Goal: Transaction & Acquisition: Purchase product/service

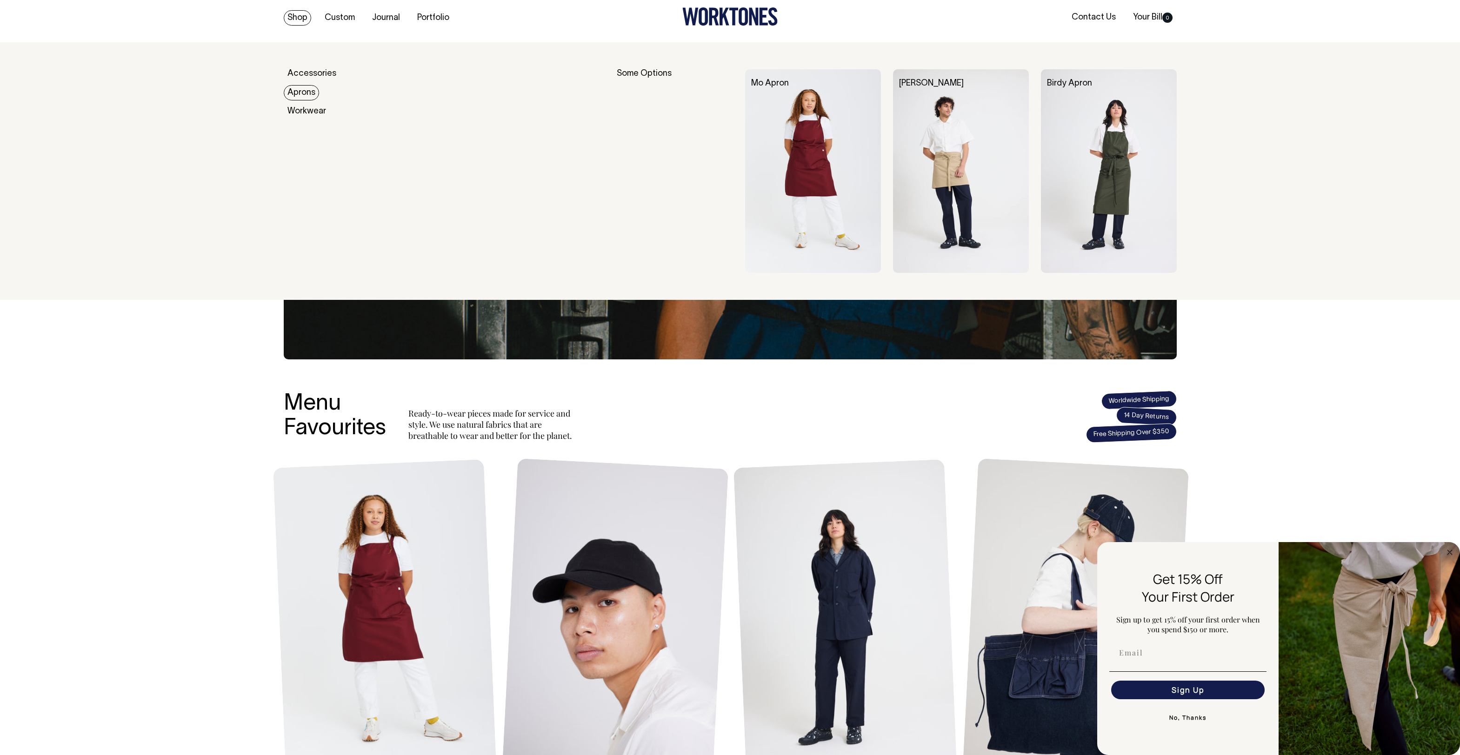
scroll to position [6, 0]
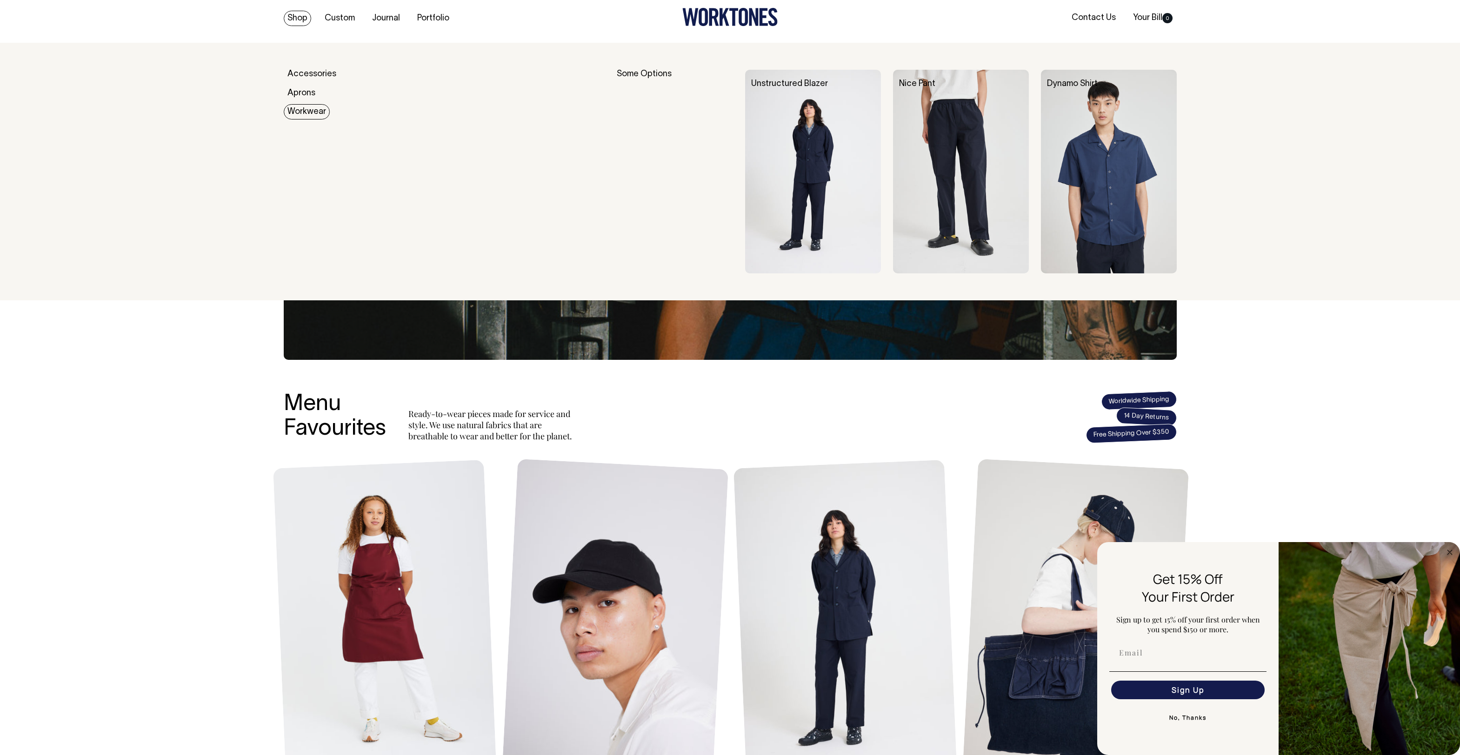
click at [298, 106] on link "Workwear" at bounding box center [307, 111] width 46 height 15
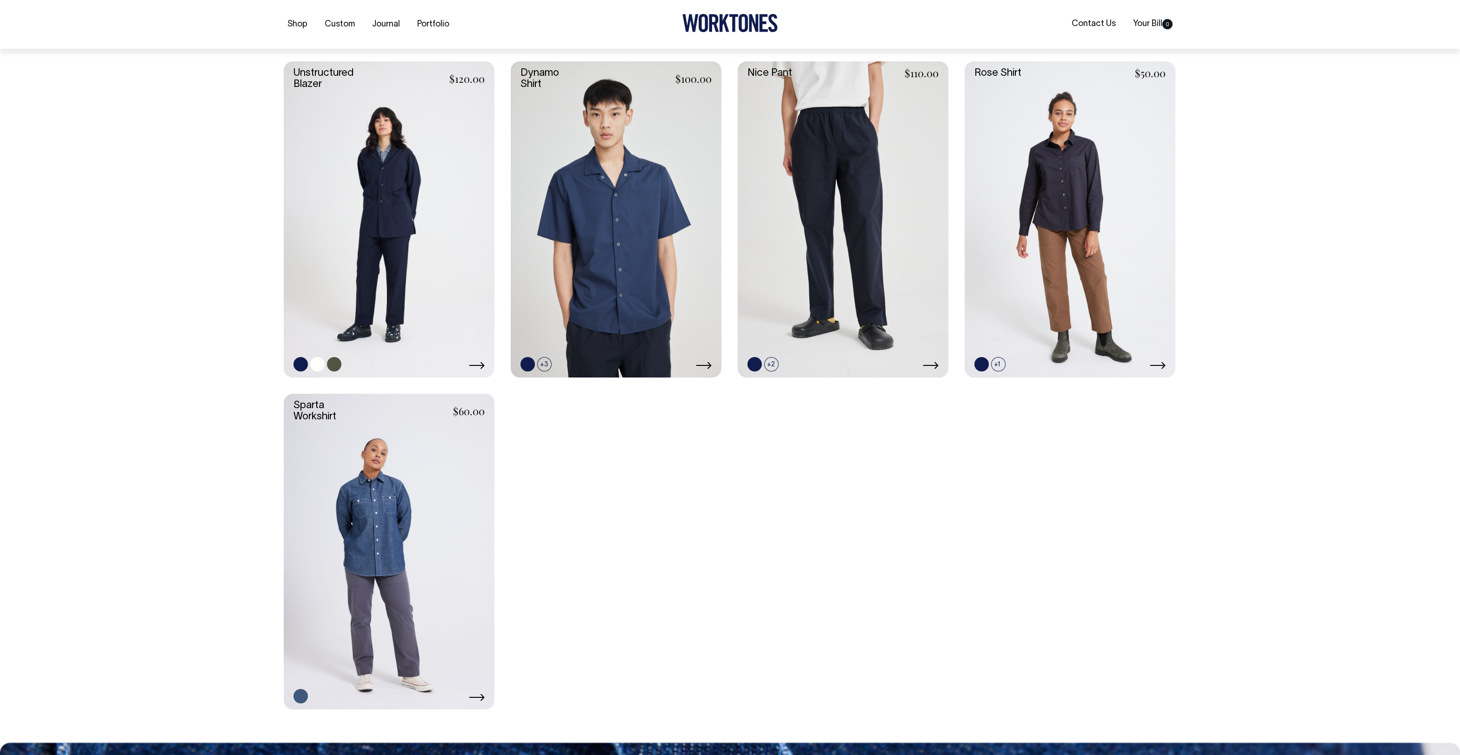
scroll to position [389, 0]
click at [333, 208] on link at bounding box center [389, 219] width 211 height 316
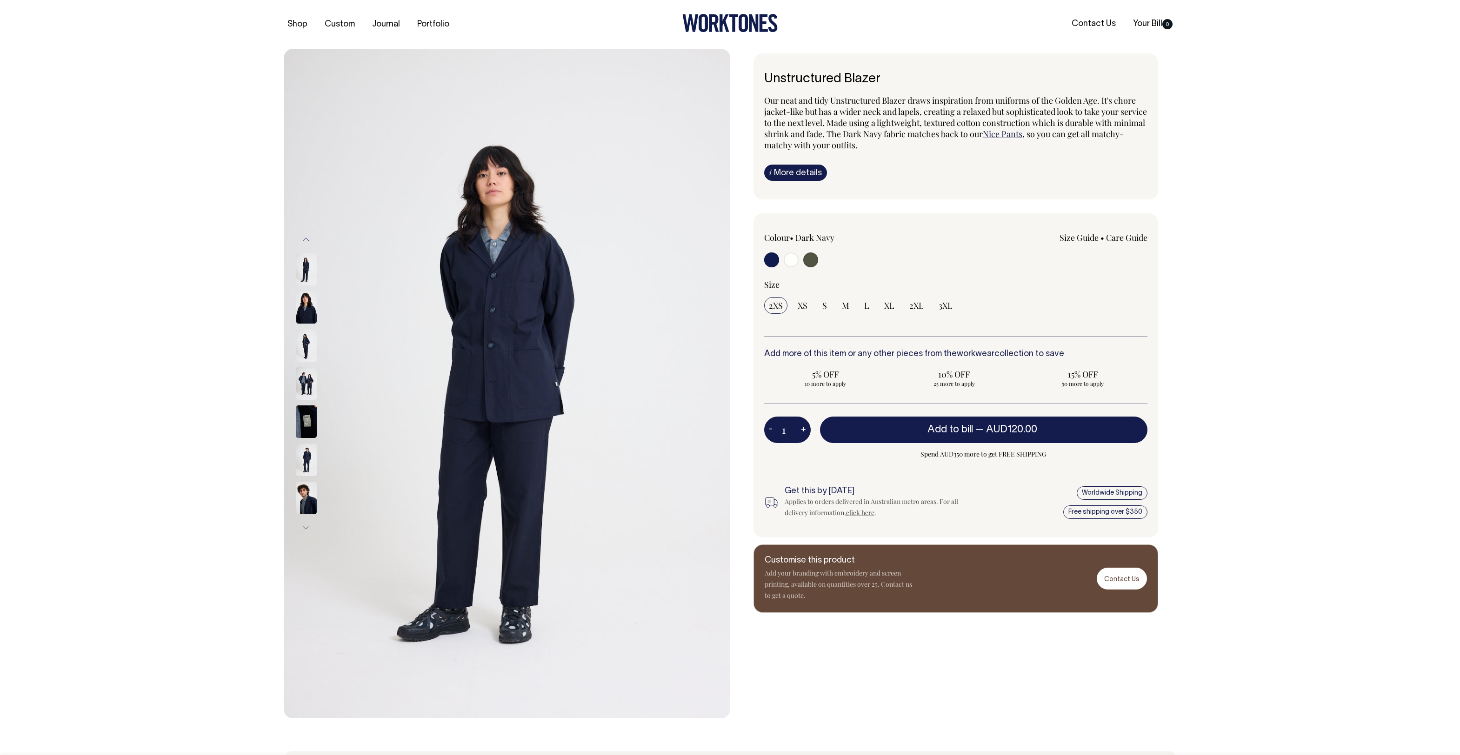
click at [794, 261] on input "radio" at bounding box center [791, 259] width 15 height 15
radio input "true"
radio input "false"
radio input "true"
select select "Off-White"
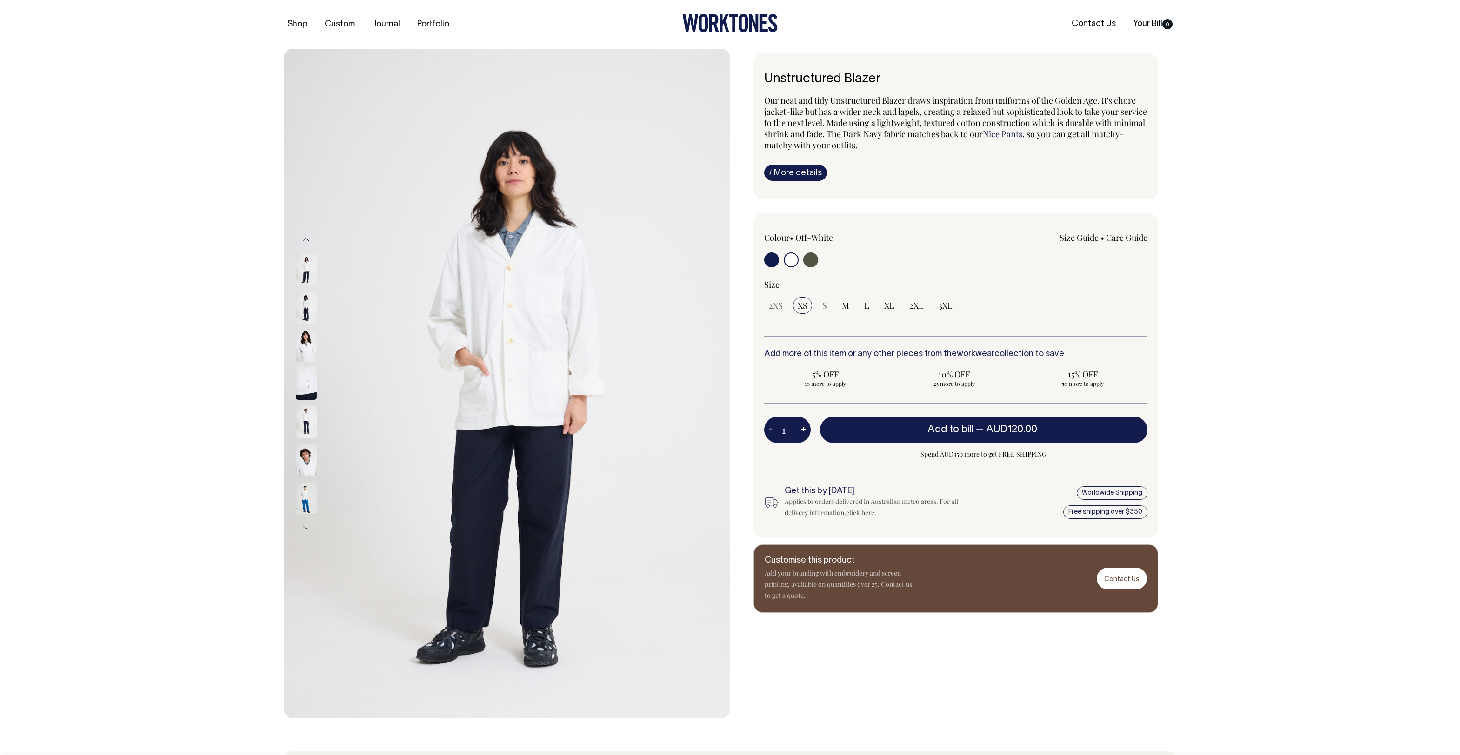
click at [809, 262] on input "radio" at bounding box center [810, 259] width 15 height 15
radio input "true"
radio input "false"
radio input "true"
select select "Olive"
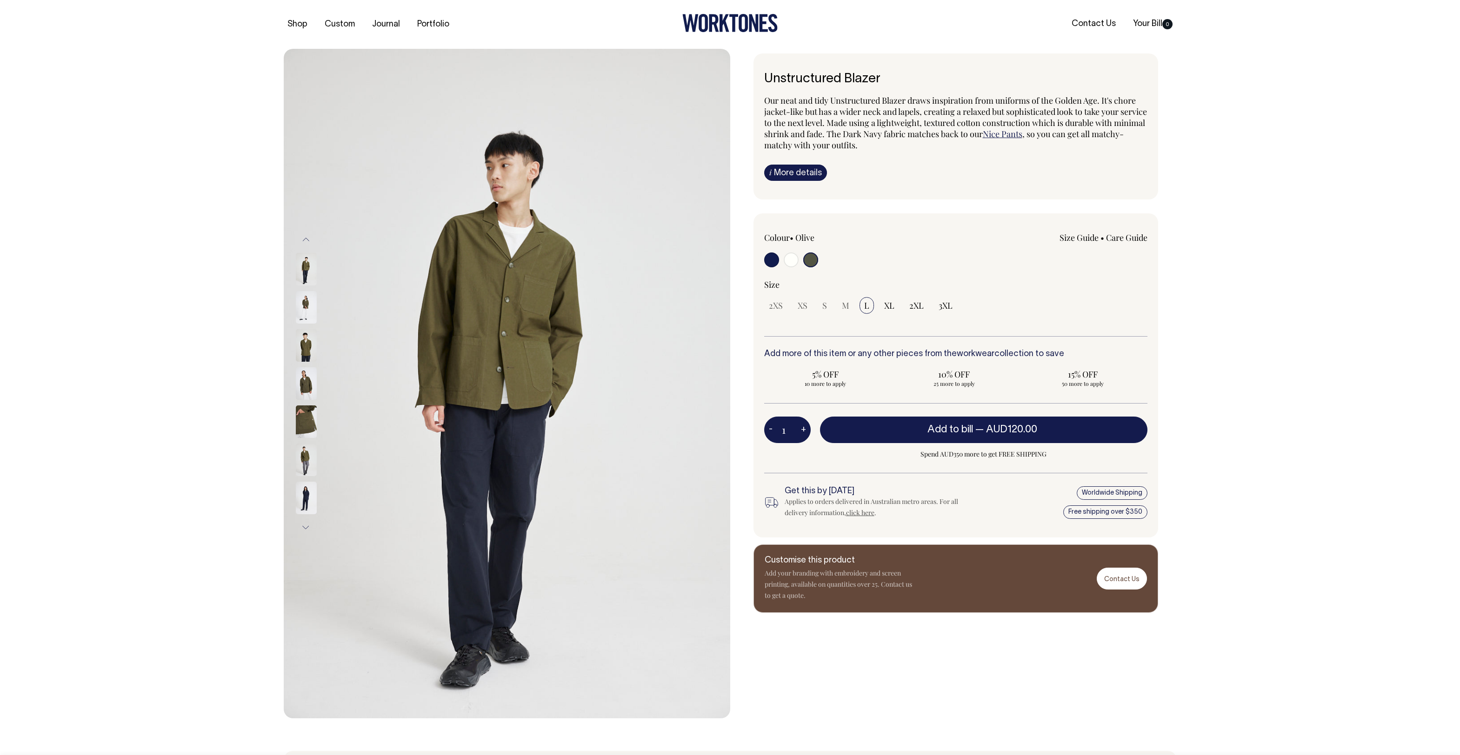
click at [789, 261] on input "radio" at bounding box center [791, 259] width 15 height 15
radio input "true"
select select "Off-White"
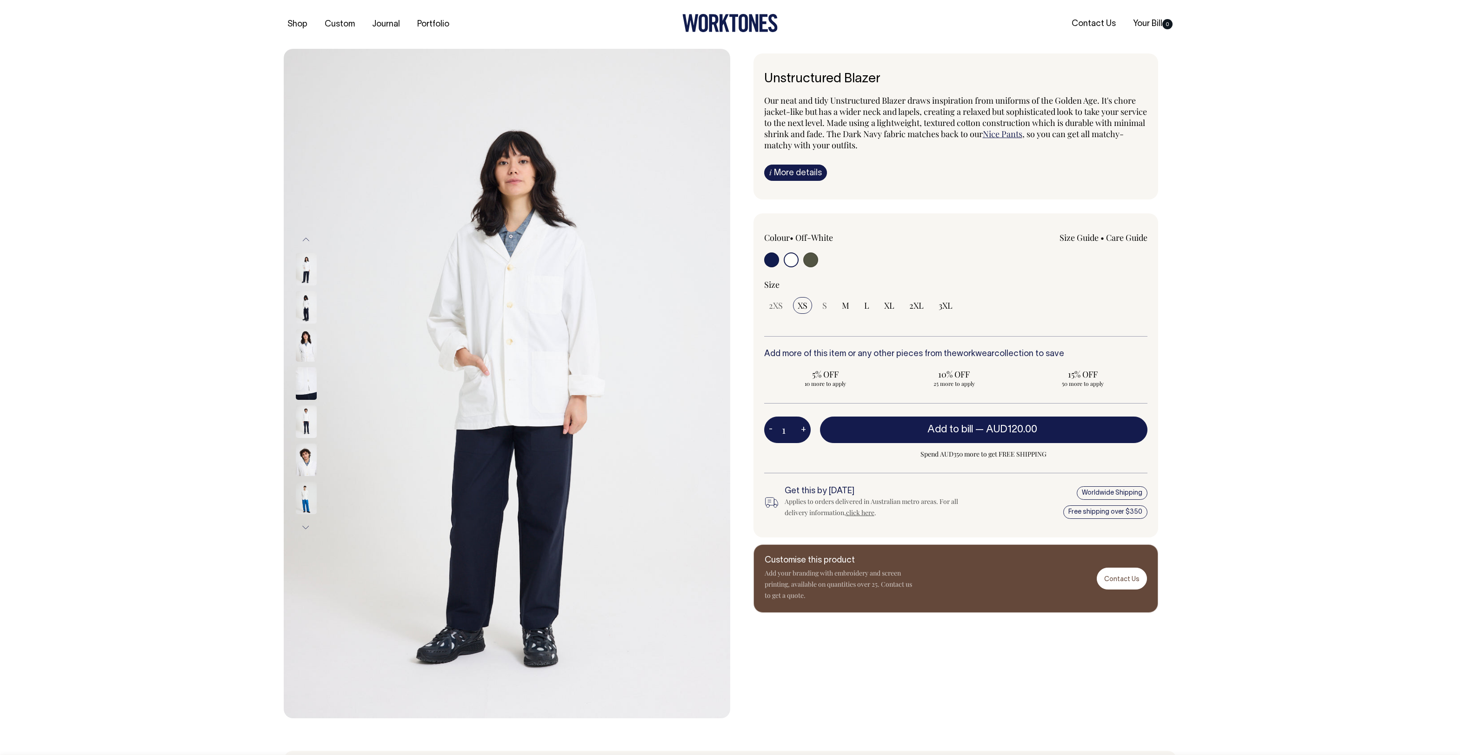
click at [773, 261] on input "radio" at bounding box center [771, 259] width 15 height 15
radio input "true"
select select "Dark Navy"
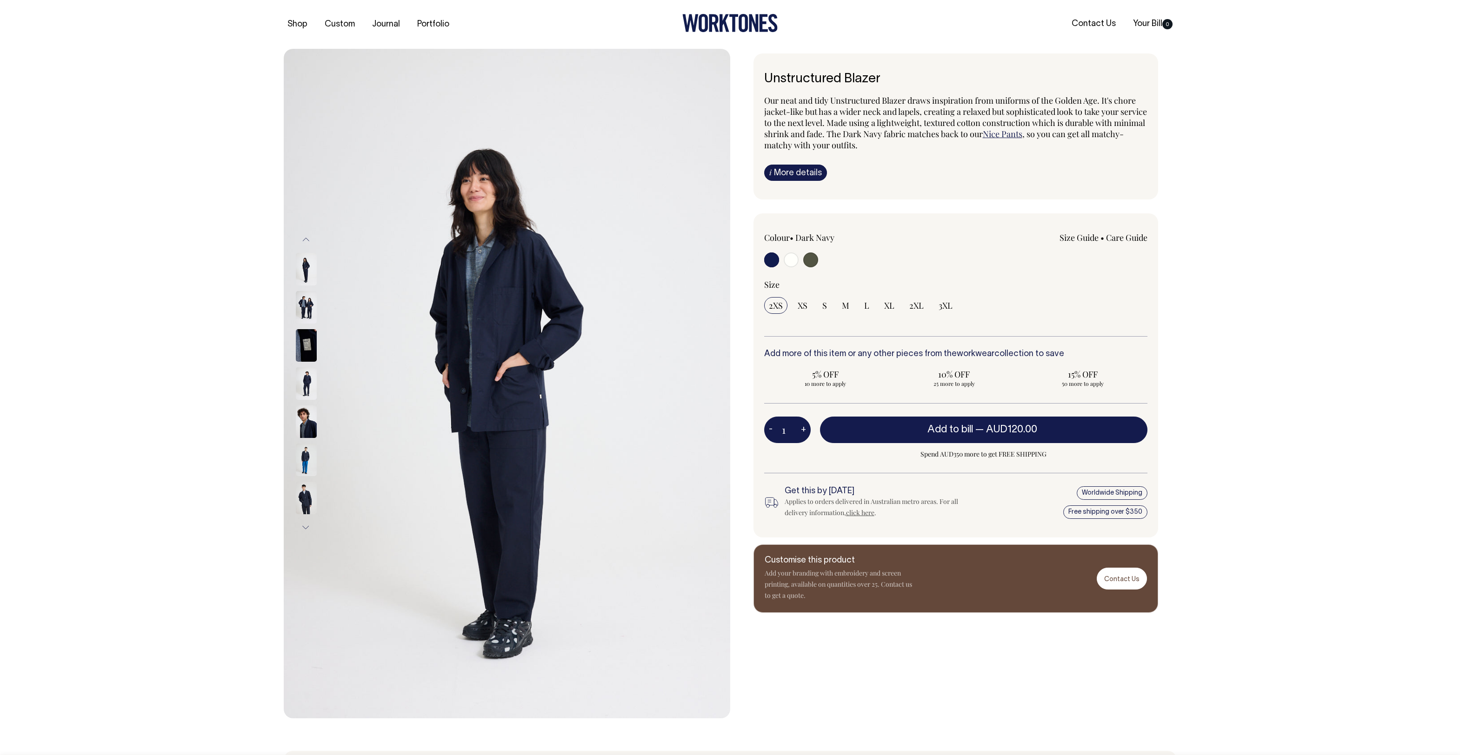
click at [789, 261] on input "radio" at bounding box center [791, 259] width 15 height 15
radio input "true"
radio input "false"
radio input "true"
select select "Off-White"
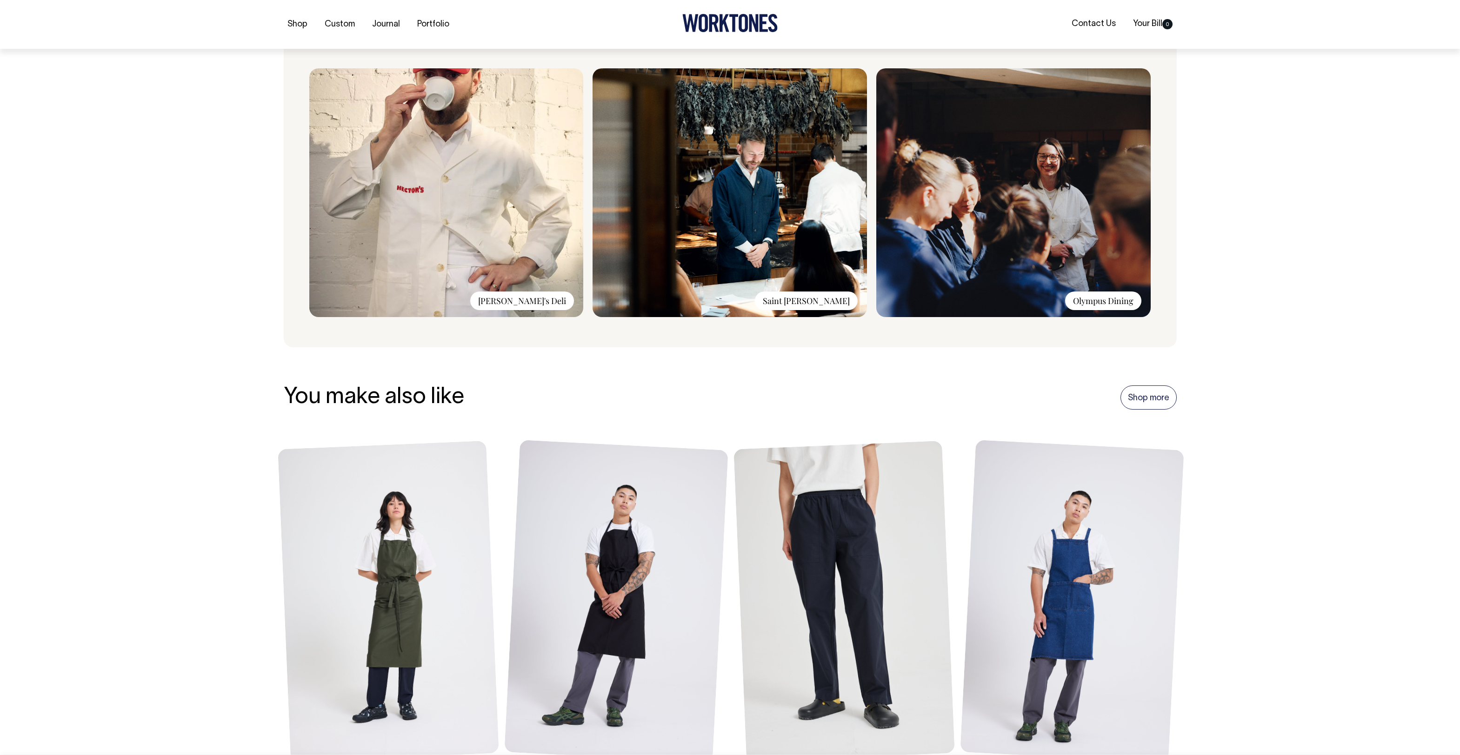
scroll to position [757, 0]
